Goal: Communication & Community: Answer question/provide support

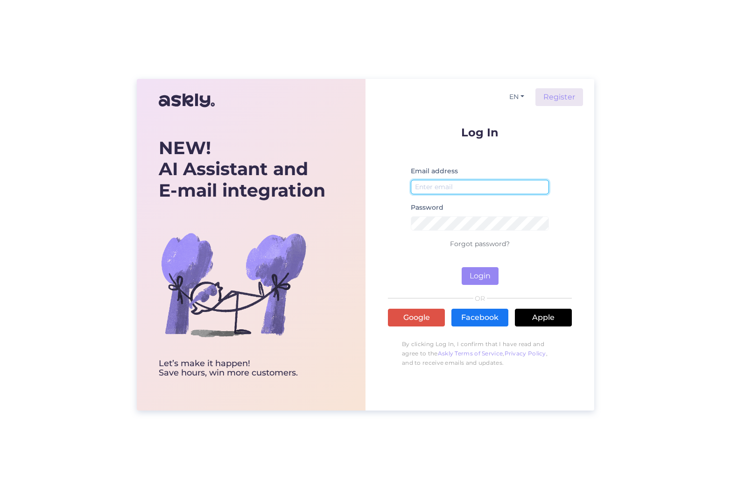
type input "[EMAIL_ADDRESS][DOMAIN_NAME]"
click at [478, 275] on button "Login" at bounding box center [480, 276] width 37 height 18
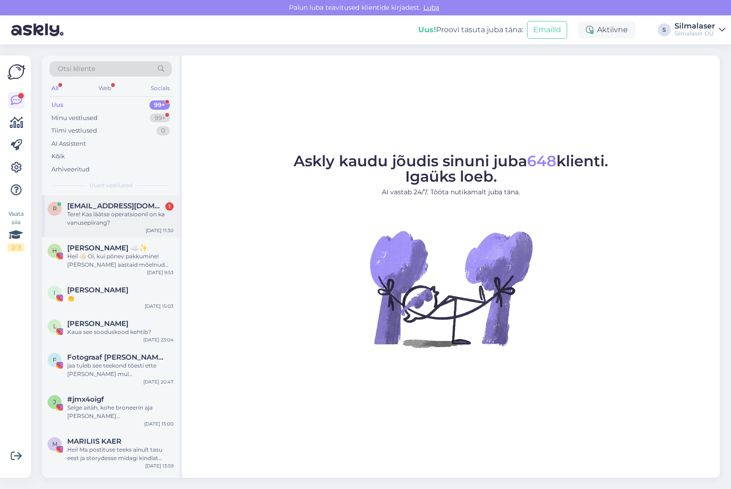
click at [112, 220] on div "Tere! Kas läätse operatsioonil on ka vanusepiirang?" at bounding box center [120, 218] width 106 height 17
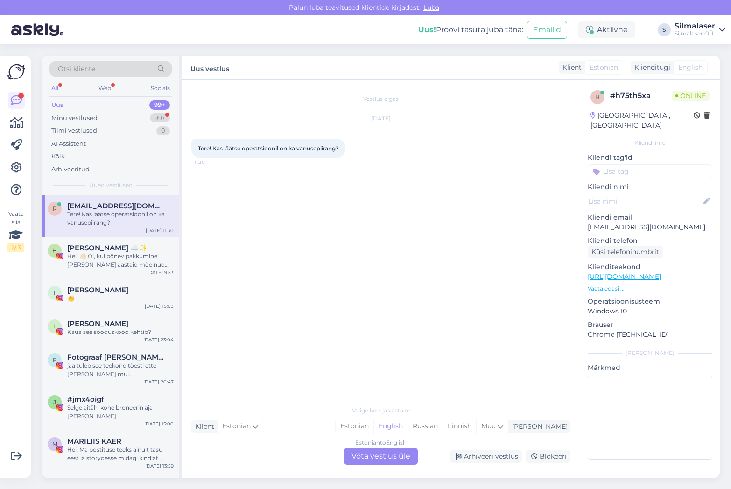
click at [376, 455] on div "Estonian to English Võta vestlus üle" at bounding box center [381, 456] width 74 height 17
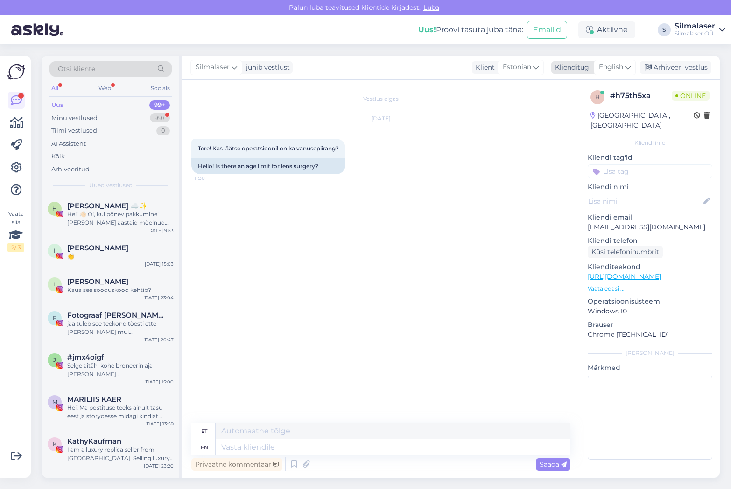
click at [622, 67] on span "English" at bounding box center [611, 67] width 24 height 10
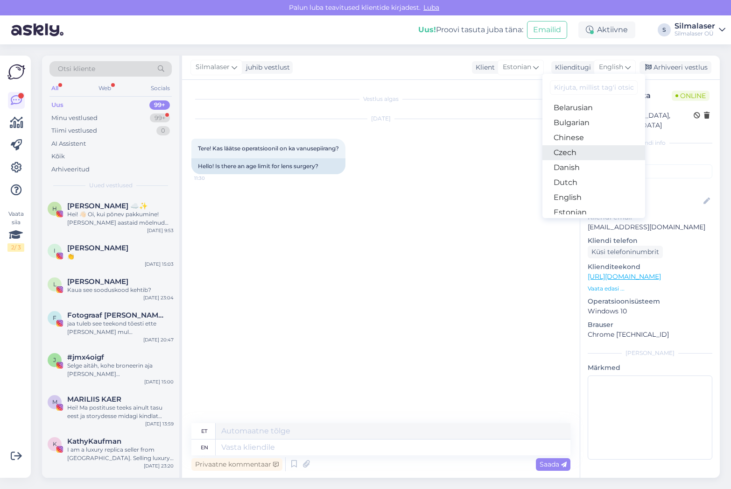
scroll to position [23, 0]
click at [584, 204] on link "Estonian" at bounding box center [593, 205] width 103 height 15
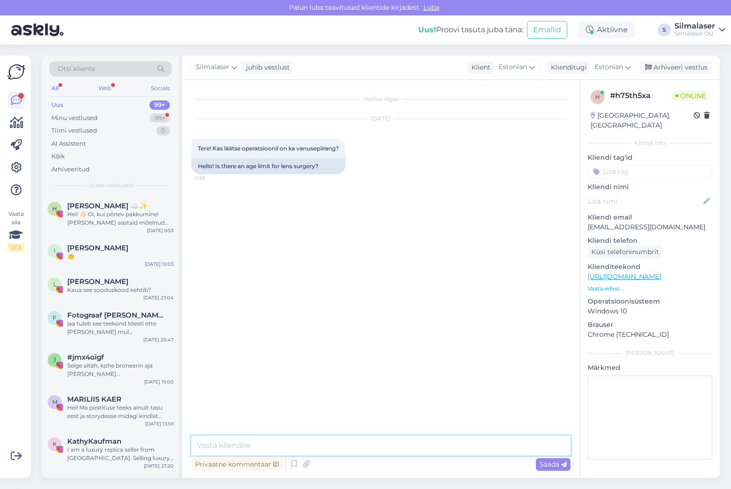
click at [215, 443] on textarea at bounding box center [380, 446] width 379 height 20
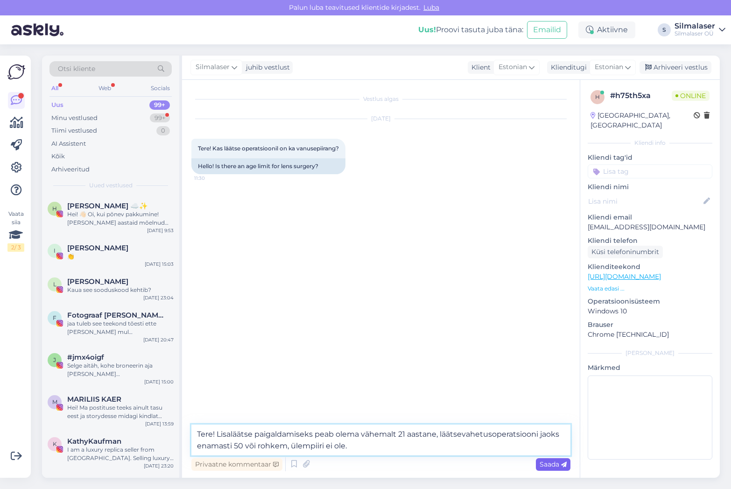
type textarea "Tere! Lisaläätse paigaldamiseks peab olema vähemalt 21 aastane, läätsevahetusop…"
click at [554, 465] on span "Saada" at bounding box center [553, 464] width 27 height 8
